Goal: Information Seeking & Learning: Find specific page/section

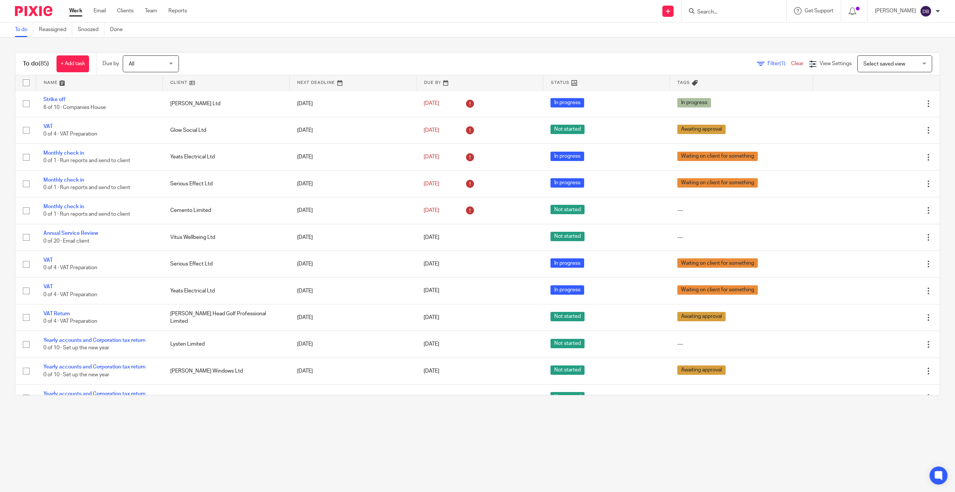
click at [776, 12] on form at bounding box center [737, 10] width 80 height 9
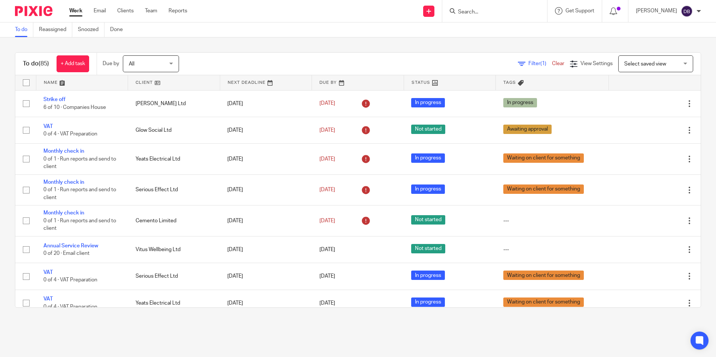
click at [507, 12] on input "Search" at bounding box center [490, 12] width 67 height 7
click at [468, 11] on input "lauren" at bounding box center [490, 12] width 67 height 7
type input "kelly"
click at [500, 2] on div "kelly No results found. Try searching for the name of a client or contact..." at bounding box center [494, 11] width 105 height 22
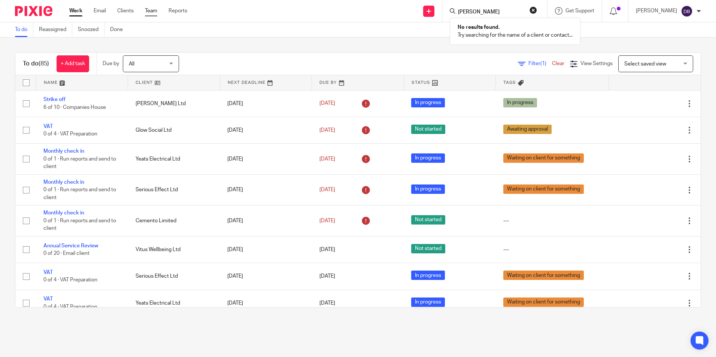
click at [156, 13] on link "Team" at bounding box center [151, 10] width 12 height 7
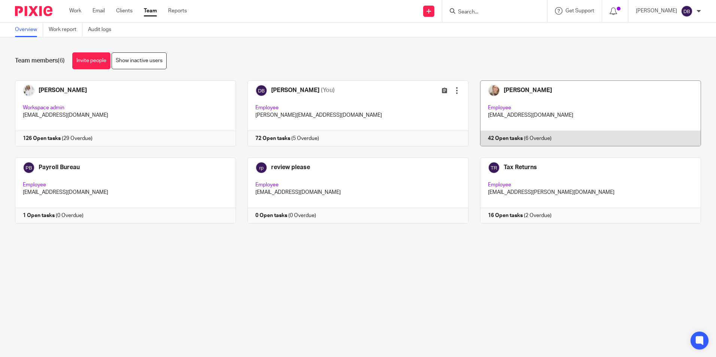
click at [563, 111] on link at bounding box center [584, 113] width 232 height 66
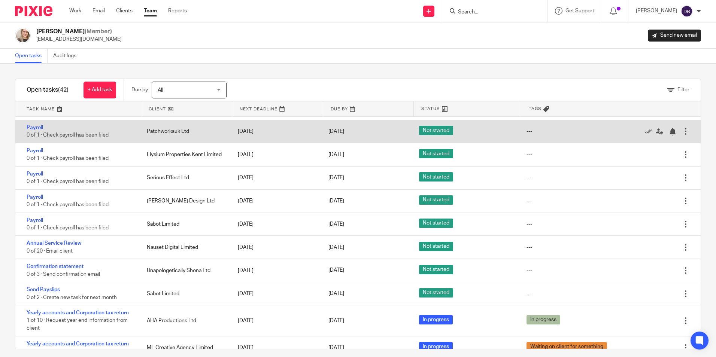
scroll to position [771, 0]
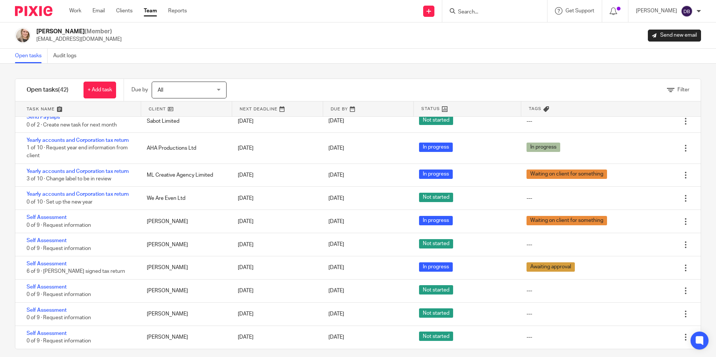
click at [522, 15] on input "Search" at bounding box center [490, 12] width 67 height 7
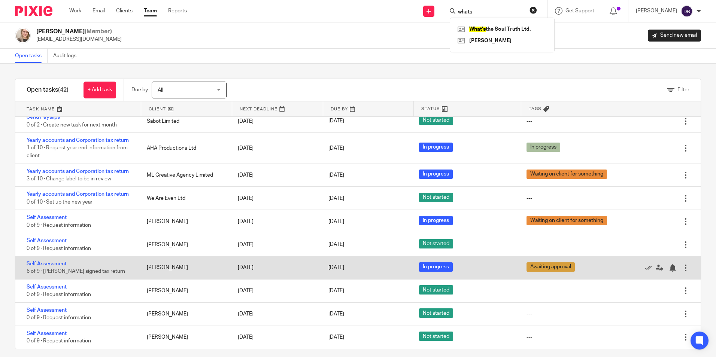
type input "whats"
click at [104, 263] on div "Self Assessment 6 of 9 · Chase signed tax return" at bounding box center [77, 267] width 124 height 23
click at [61, 264] on link "Self Assessment" at bounding box center [47, 263] width 40 height 5
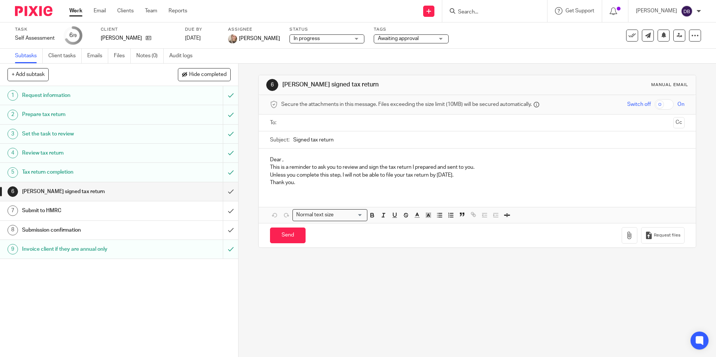
click at [62, 100] on h1 "Request information" at bounding box center [86, 95] width 129 height 11
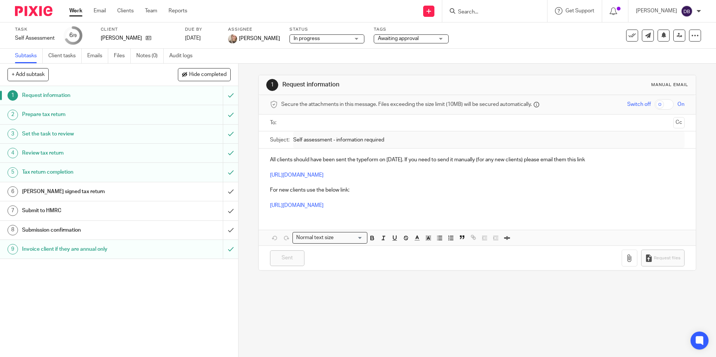
click at [65, 157] on h1 "Review tax return" at bounding box center [86, 152] width 129 height 11
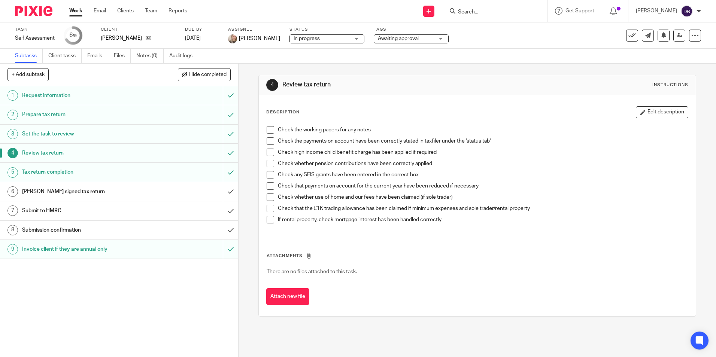
click at [68, 172] on h1 "Tax return completion" at bounding box center [86, 172] width 129 height 11
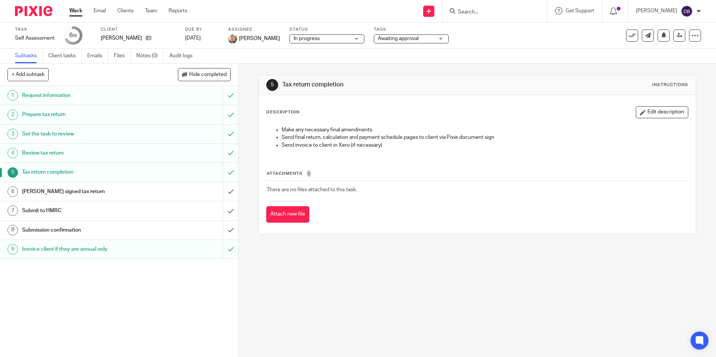
click at [76, 190] on h1 "[PERSON_NAME] signed tax return" at bounding box center [86, 191] width 129 height 11
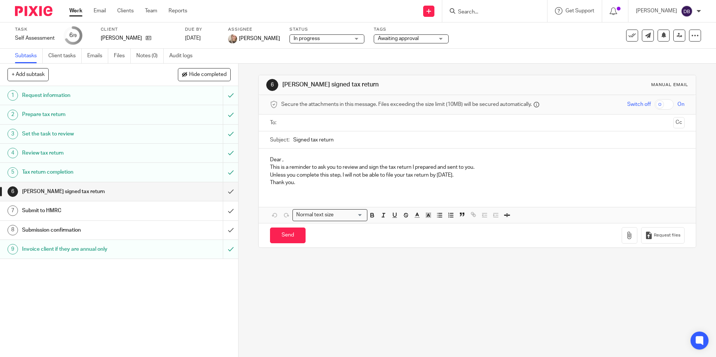
click at [88, 249] on h1 "Invoice client if they are annual only" at bounding box center [86, 249] width 129 height 11
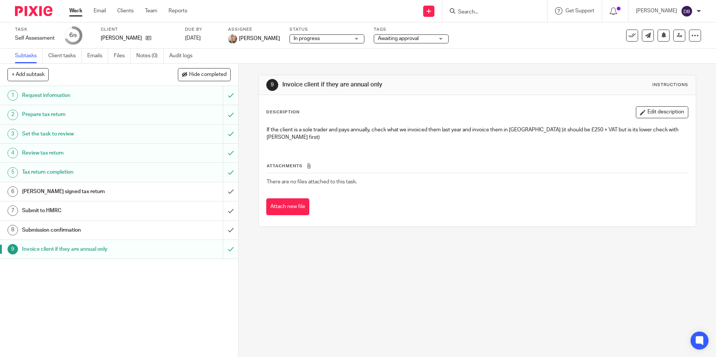
click at [496, 12] on input "Search" at bounding box center [490, 12] width 67 height 7
type input "laurne"
drag, startPoint x: 493, startPoint y: 22, endPoint x: 480, endPoint y: 23, distance: 12.7
drag, startPoint x: 480, startPoint y: 23, endPoint x: 477, endPoint y: 28, distance: 5.7
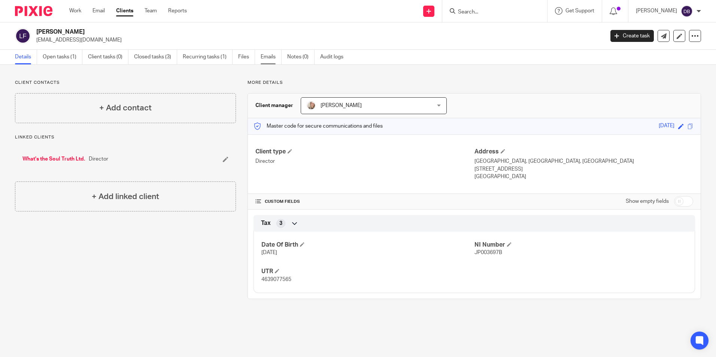
click at [270, 60] on link "Emails" at bounding box center [270, 57] width 21 height 15
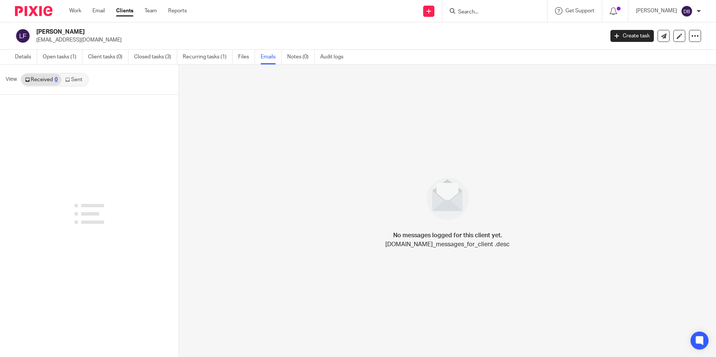
click at [72, 75] on link "Sent" at bounding box center [74, 80] width 26 height 12
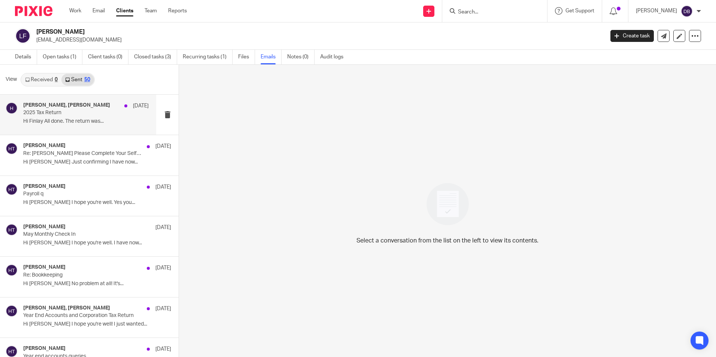
click at [60, 103] on h4 "[PERSON_NAME], [PERSON_NAME]" at bounding box center [66, 105] width 87 height 6
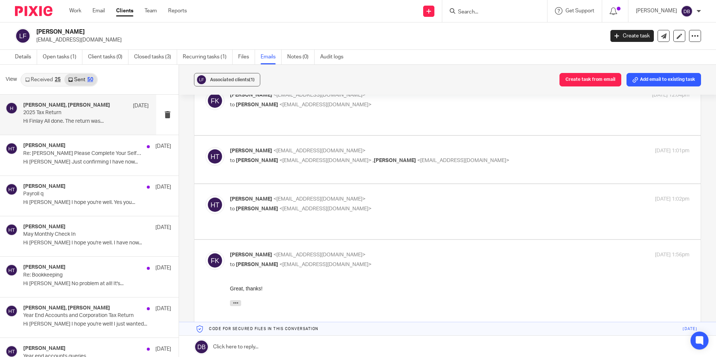
scroll to position [150, 0]
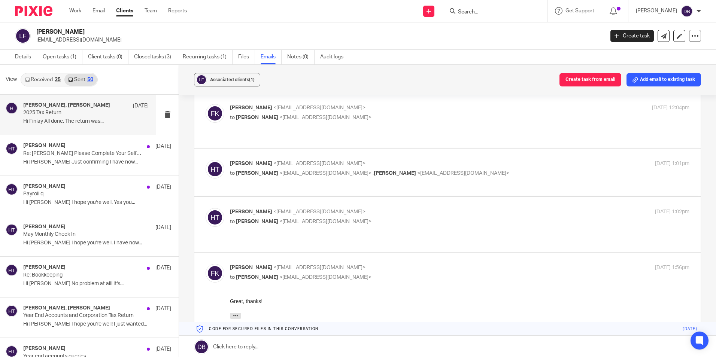
click at [340, 208] on div "Hayley Trask <hayley@wearemap.co.uk> to Finlay Keigher <finlay@wearemap.co.uk>" at bounding box center [383, 216] width 306 height 17
checkbox input "true"
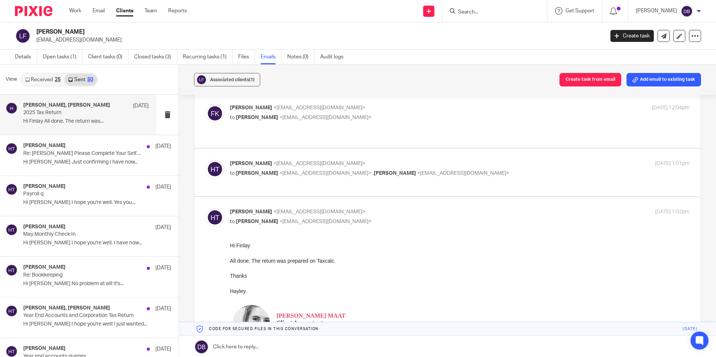
scroll to position [0, 0]
click at [358, 149] on label at bounding box center [447, 173] width 506 height 48
click at [205, 159] on input "checkbox" at bounding box center [205, 159] width 0 height 0
checkbox input "true"
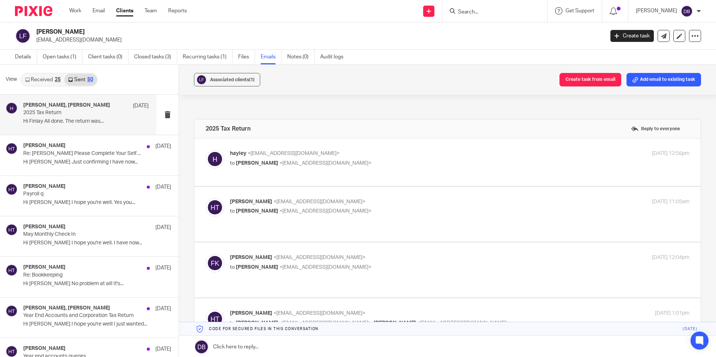
click at [369, 152] on p "hayley <hayley@wearemap.co.uk>" at bounding box center [383, 154] width 306 height 8
checkbox input "true"
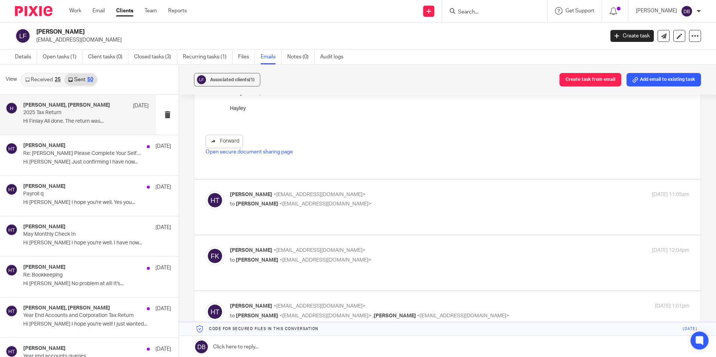
scroll to position [412, 0]
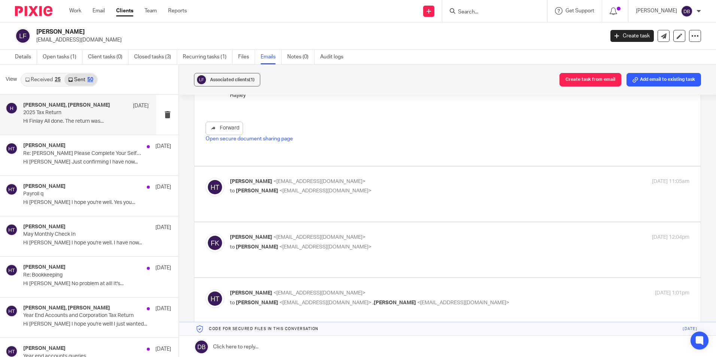
click at [377, 181] on p "Hayley Trask <hayley@wearemap.co.uk>" at bounding box center [383, 182] width 306 height 8
checkbox input "true"
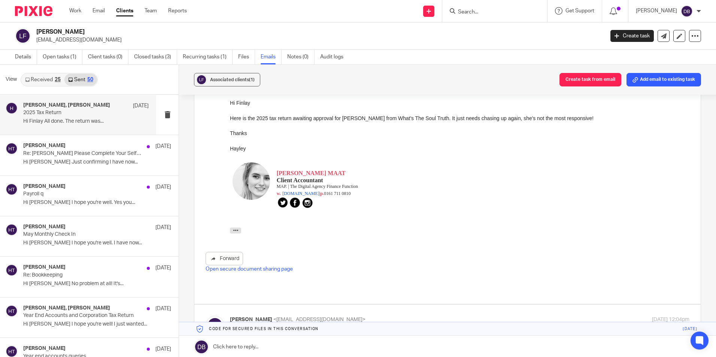
scroll to position [674, 0]
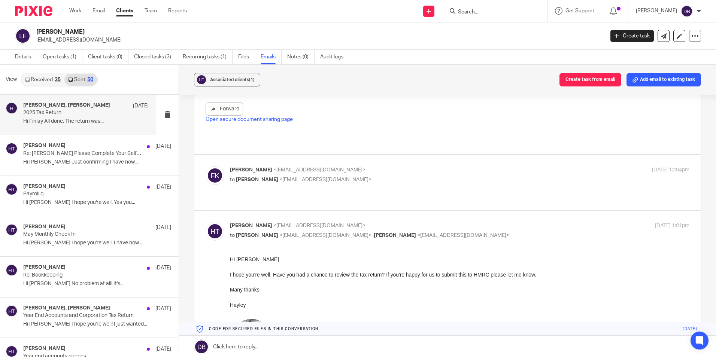
click at [356, 155] on label at bounding box center [447, 182] width 506 height 55
click at [205, 166] on input "checkbox" at bounding box center [205, 166] width 0 height 0
checkbox input "true"
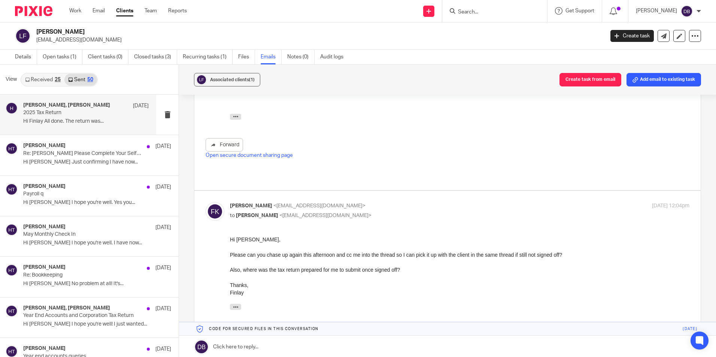
scroll to position [636, 0]
click at [89, 162] on p "Hi Lauren Just confirming I have now..." at bounding box center [85, 162] width 125 height 6
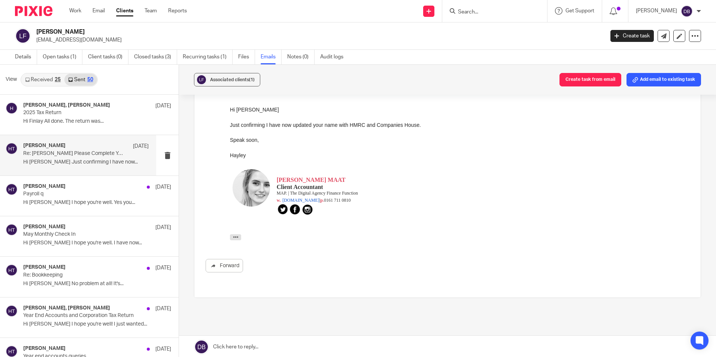
scroll to position [177, 0]
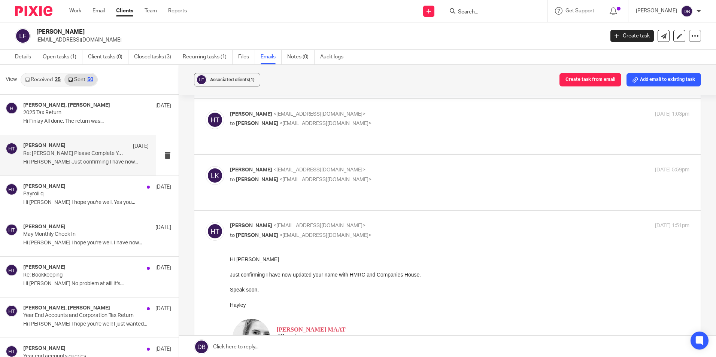
click at [397, 155] on label at bounding box center [447, 182] width 506 height 55
click at [205, 166] on input "checkbox" at bounding box center [205, 166] width 0 height 0
checkbox input "true"
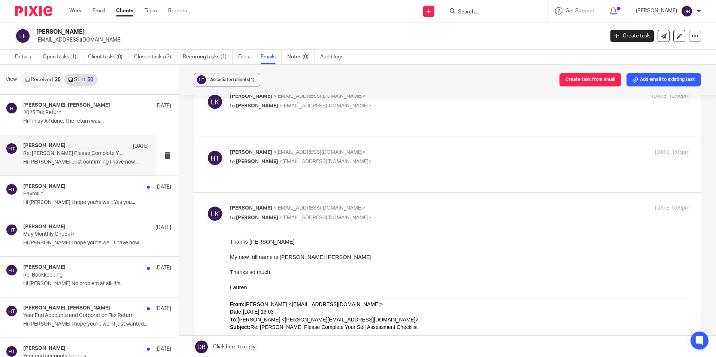
scroll to position [102, 0]
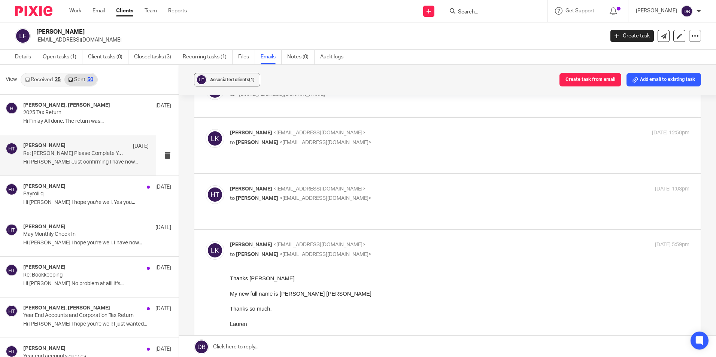
click at [393, 174] on label at bounding box center [447, 201] width 506 height 55
click at [205, 185] on input "checkbox" at bounding box center [205, 185] width 0 height 0
checkbox input "true"
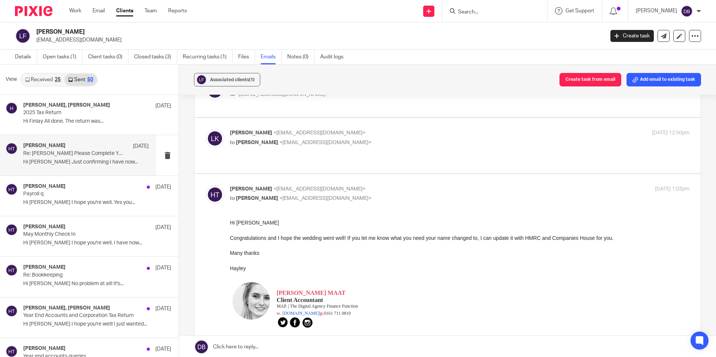
scroll to position [0, 0]
click at [386, 129] on p "Lauren Kelly <lauren@whatsthesoultruth.com>" at bounding box center [383, 133] width 306 height 8
checkbox input "true"
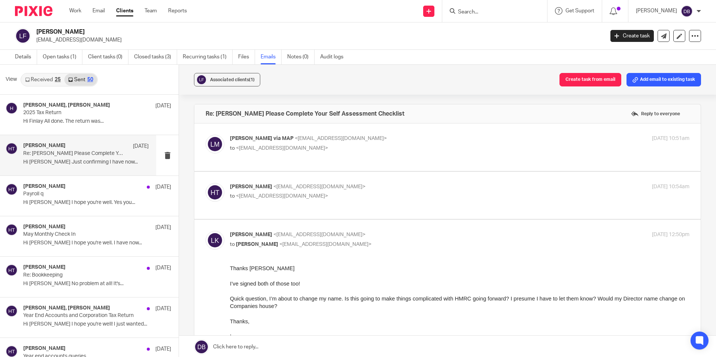
click at [363, 185] on p "Hayley Trask <hayley@wearemap.co.uk>" at bounding box center [383, 187] width 306 height 8
checkbox input "true"
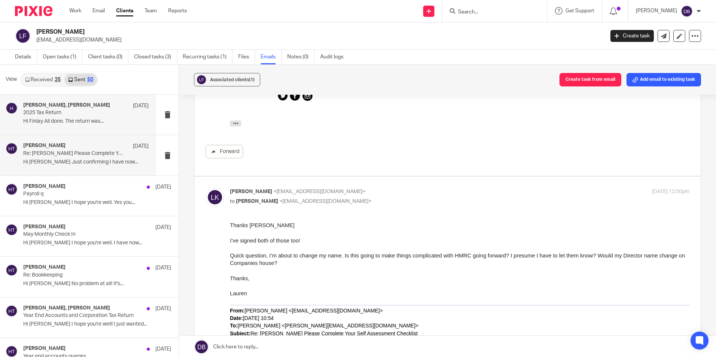
click at [101, 120] on p "Hi Finlay All done. The return was..." at bounding box center [85, 121] width 125 height 6
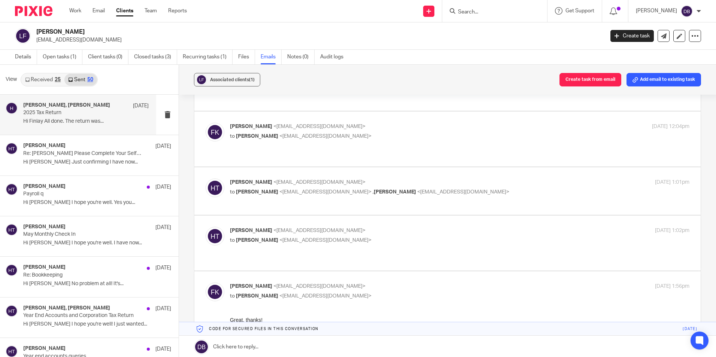
click at [386, 227] on p "Hayley Trask <hayley@wearemap.co.uk>" at bounding box center [383, 231] width 306 height 8
checkbox input "true"
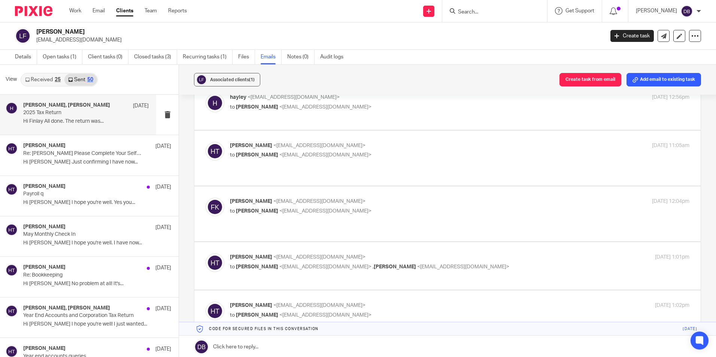
click at [380, 207] on p "to Hayley Trask <hayley@wearemap.co.uk>" at bounding box center [383, 211] width 306 height 8
checkbox input "true"
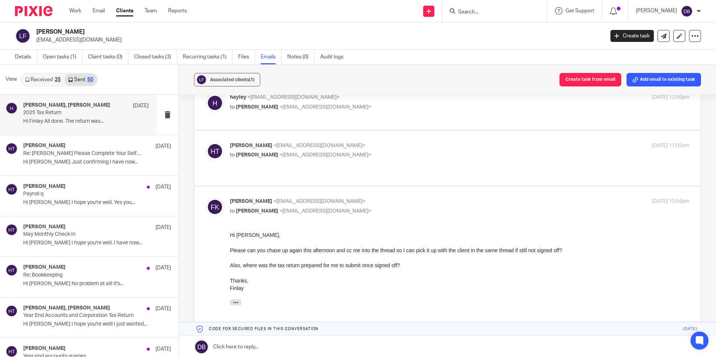
click at [377, 151] on p "to Finlay Keigher <finlay@wearemap.co.uk>" at bounding box center [383, 155] width 306 height 8
checkbox input "true"
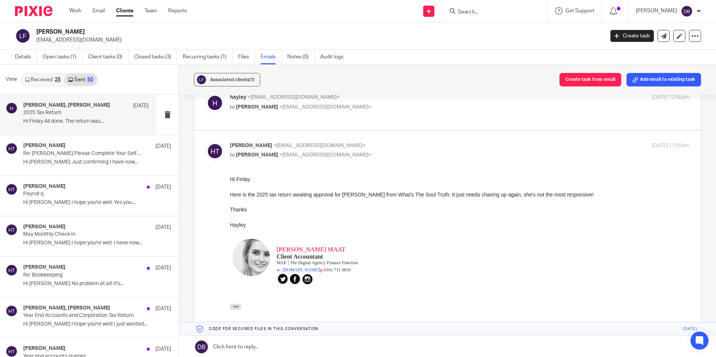
click at [378, 97] on p "hayley <hayley@wearemap.co.uk>" at bounding box center [383, 98] width 306 height 8
checkbox input "true"
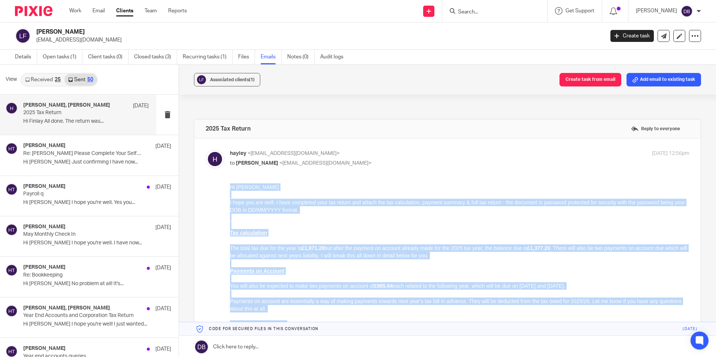
drag, startPoint x: 254, startPoint y: 511, endPoint x: 229, endPoint y: 188, distance: 323.2
click html "Hi Lauren I hope you are well. I have completed your tax return and attach the …"
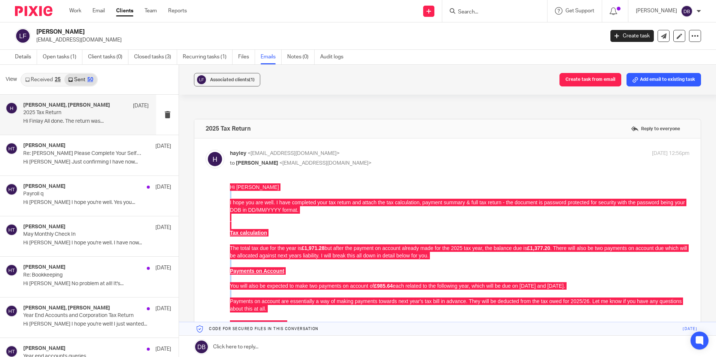
drag, startPoint x: -1, startPoint y: 5, endPoint x: 228, endPoint y: 188, distance: 293.4
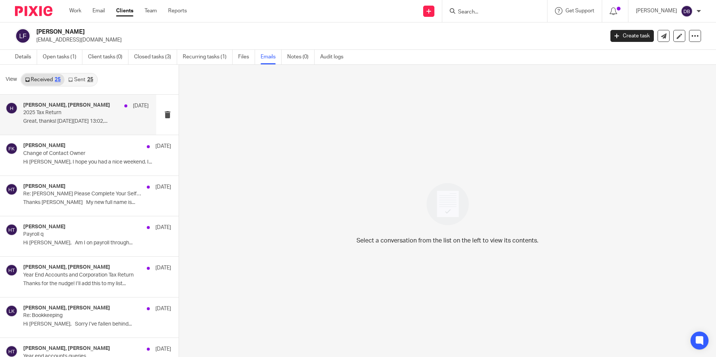
click at [92, 120] on p "Great, thanks! [DATE][DATE] 13:02,..." at bounding box center [85, 121] width 125 height 6
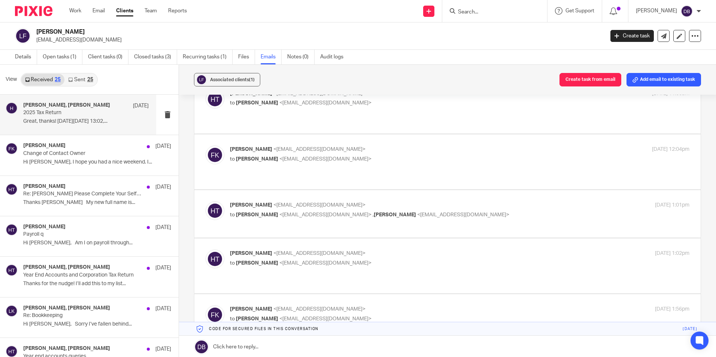
scroll to position [37, 0]
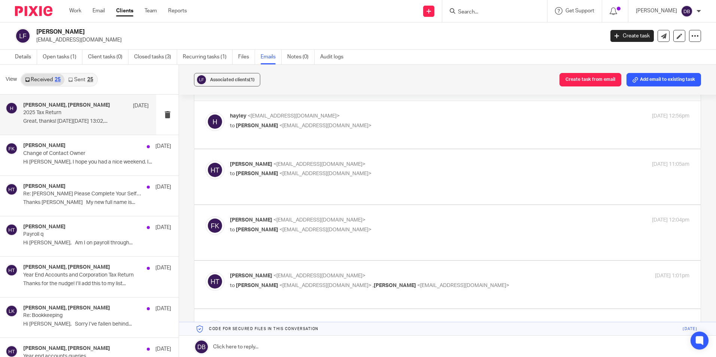
click at [379, 123] on p "to Lauren Kelly <lauren@whatsthesoultruth.com>" at bounding box center [383, 126] width 306 height 8
checkbox input "true"
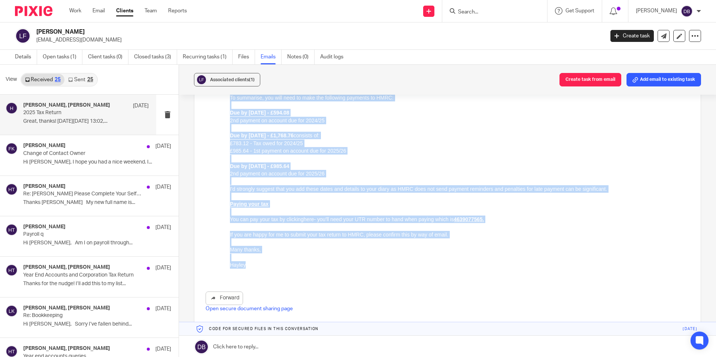
scroll to position [0, 0]
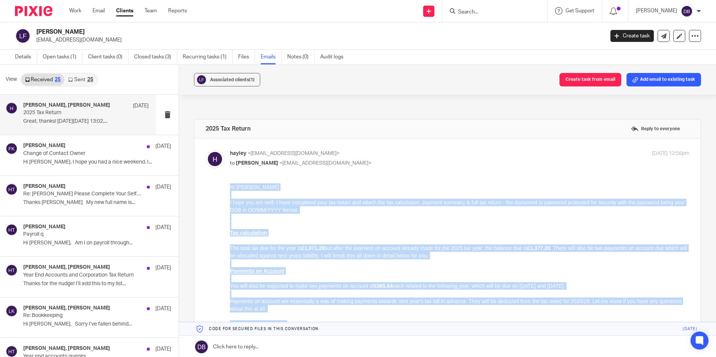
drag, startPoint x: 237, startPoint y: 444, endPoint x: 229, endPoint y: 182, distance: 262.1
click html "Hi Lauren I hope you are well. I have completed your tax return and attach the …"
drag, startPoint x: 229, startPoint y: 182, endPoint x: 243, endPoint y: 188, distance: 14.8
copy div "Hi Lauren I hope you are well. I have completed your tax return and attach the …"
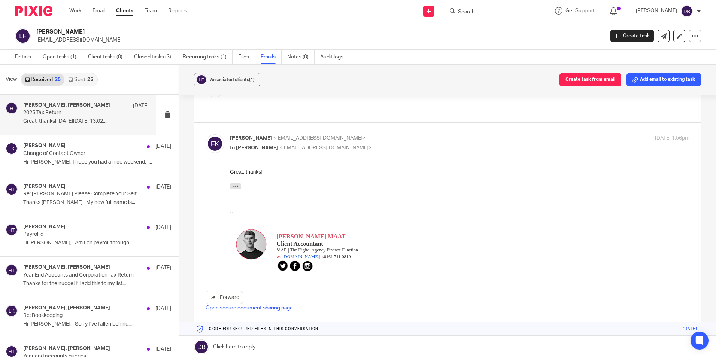
scroll to position [674, 0]
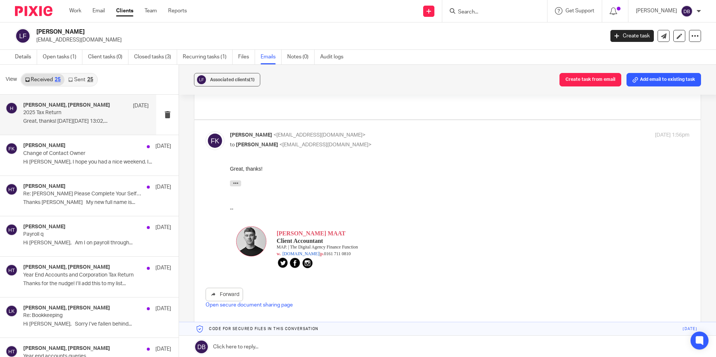
click at [32, 19] on div at bounding box center [31, 11] width 62 height 22
click at [32, 16] on img at bounding box center [33, 11] width 37 height 10
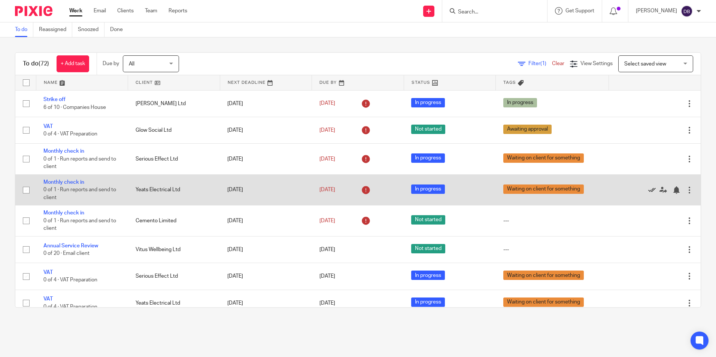
click at [648, 189] on icon at bounding box center [651, 189] width 7 height 7
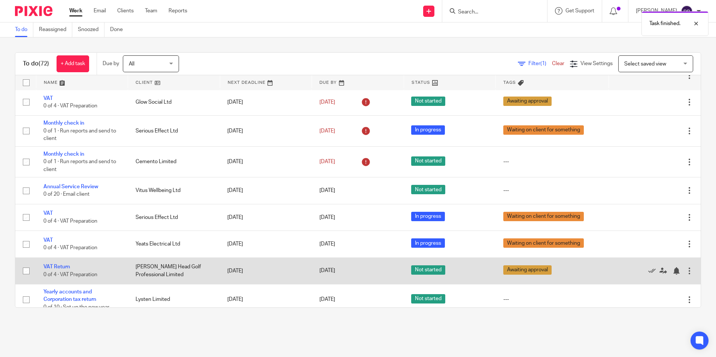
scroll to position [75, 0]
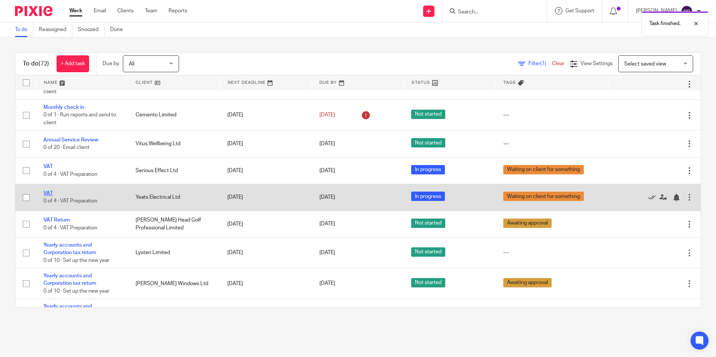
click at [45, 193] on link "VAT" at bounding box center [47, 193] width 9 height 5
